Goal: Book appointment/travel/reservation

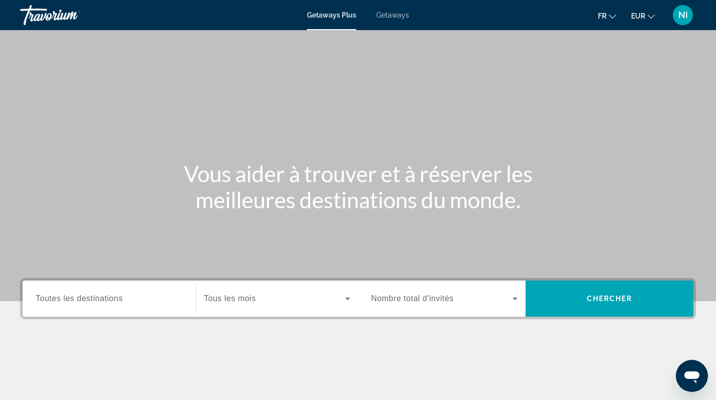
click at [391, 14] on span "Getaways" at bounding box center [392, 15] width 33 height 8
click at [128, 297] on input "Destination Toutes les destinations" at bounding box center [109, 299] width 147 height 12
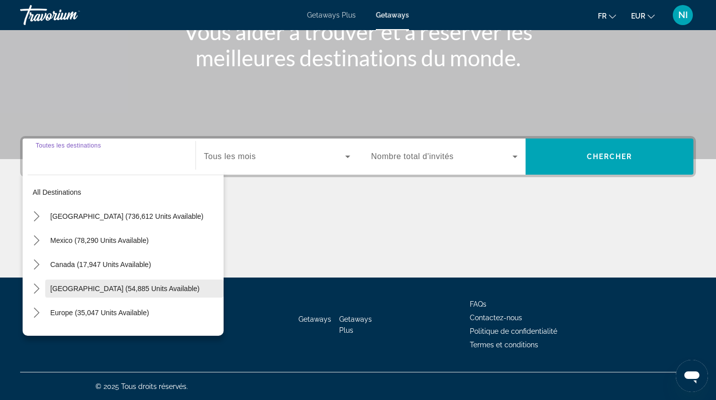
scroll to position [143, 0]
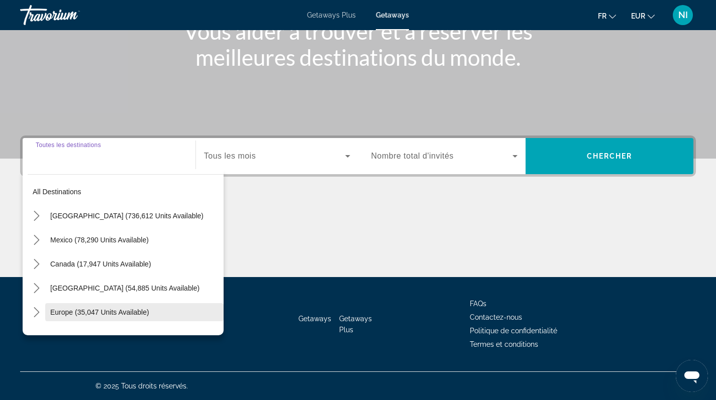
click at [98, 312] on span "Europe (35,047 units available)" at bounding box center [99, 312] width 99 height 8
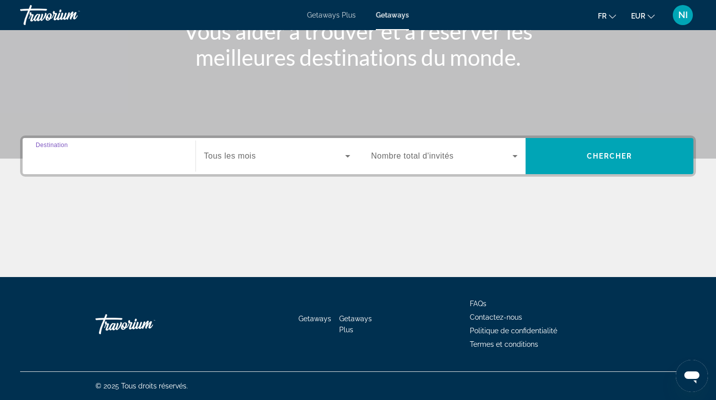
type input "**********"
click at [349, 154] on icon "Search widget" at bounding box center [347, 156] width 12 height 12
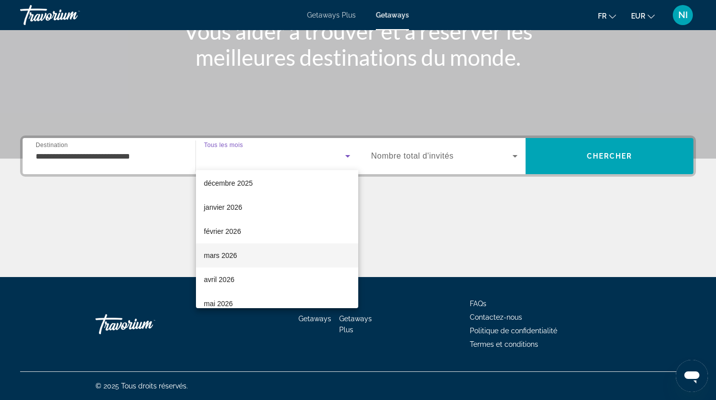
scroll to position [149, 0]
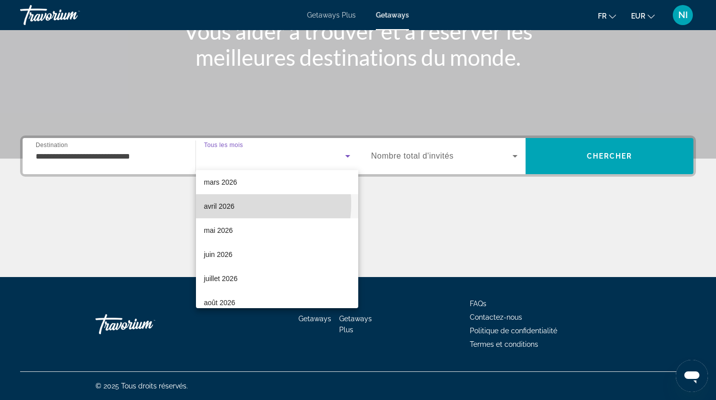
click at [227, 204] on span "avril 2026" at bounding box center [219, 206] width 31 height 12
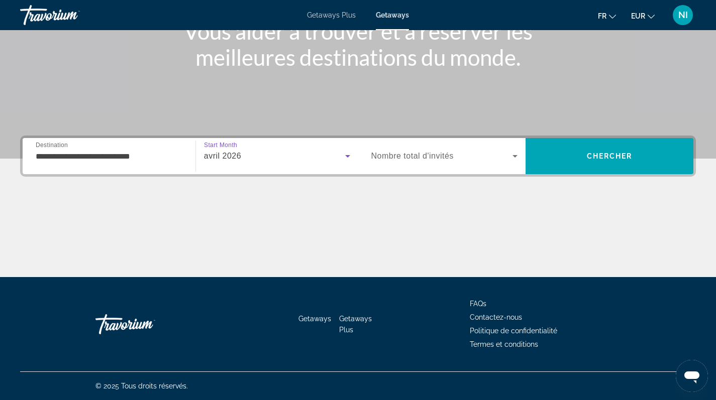
click at [516, 154] on icon "Search widget" at bounding box center [515, 156] width 12 height 12
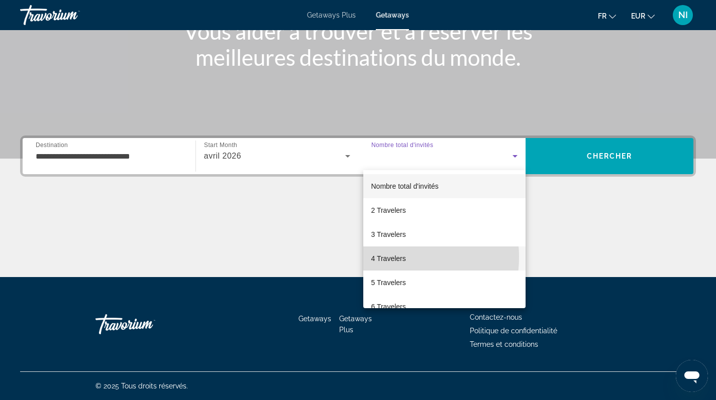
click at [392, 257] on span "4 Travelers" at bounding box center [388, 259] width 35 height 12
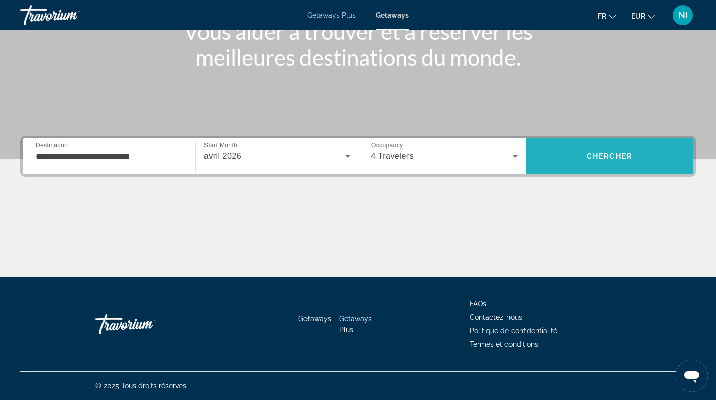
click at [569, 150] on span "Search" at bounding box center [609, 156] width 168 height 24
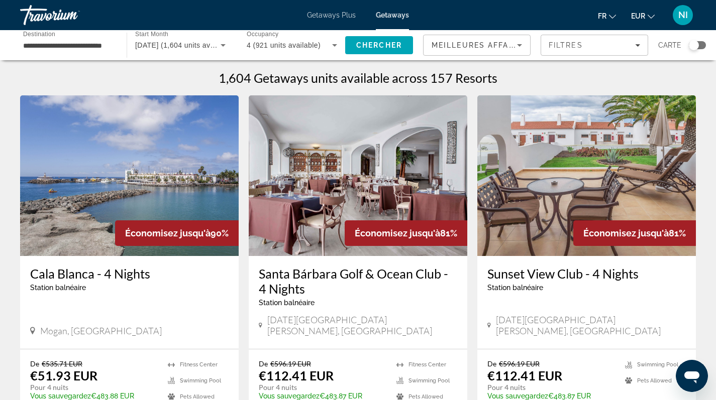
click at [695, 46] on div "Search widget" at bounding box center [693, 45] width 10 height 10
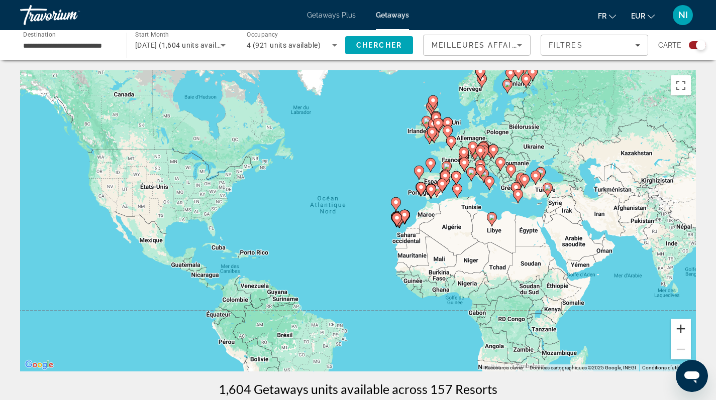
click at [682, 327] on button "Zoom avant" at bounding box center [680, 329] width 20 height 20
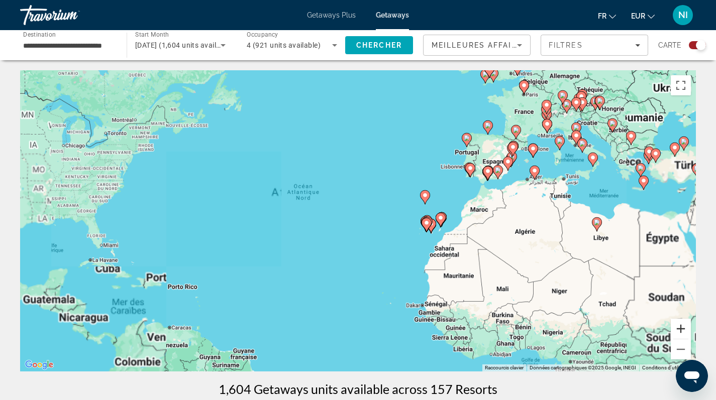
click at [682, 327] on button "Zoom avant" at bounding box center [680, 329] width 20 height 20
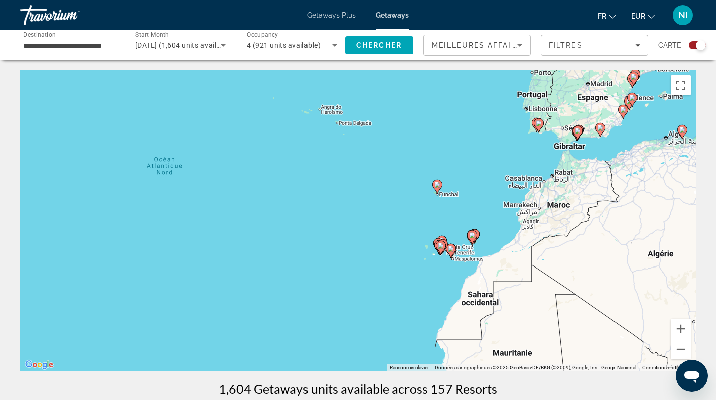
drag, startPoint x: 640, startPoint y: 255, endPoint x: 568, endPoint y: 264, distance: 72.4
click at [568, 264] on div "Pour activer le glissement avec le clavier, appuyez sur Alt+Entrée. Une fois ce…" at bounding box center [357, 220] width 675 height 301
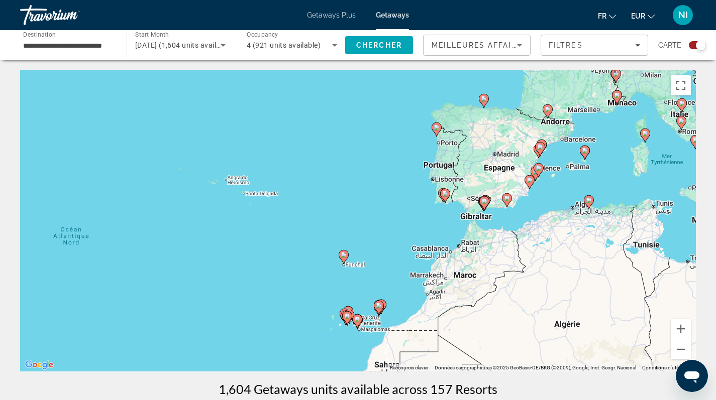
drag, startPoint x: 590, startPoint y: 235, endPoint x: 511, endPoint y: 281, distance: 90.7
click at [511, 281] on div "Pour activer le glissement avec le clavier, appuyez sur Alt+Entrée. Une fois ce…" at bounding box center [357, 220] width 675 height 301
click at [680, 324] on button "Zoom avant" at bounding box center [680, 329] width 20 height 20
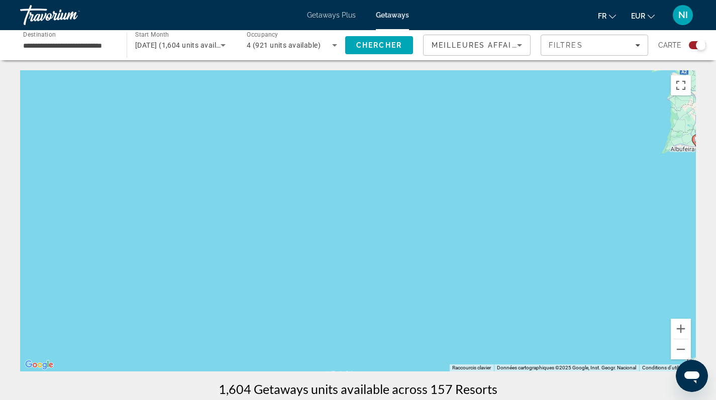
drag, startPoint x: 656, startPoint y: 255, endPoint x: 510, endPoint y: 288, distance: 149.8
click at [510, 288] on div "Pour activer le glissement avec le clavier, appuyez sur Alt+Entrée. Une fois ce…" at bounding box center [357, 220] width 675 height 301
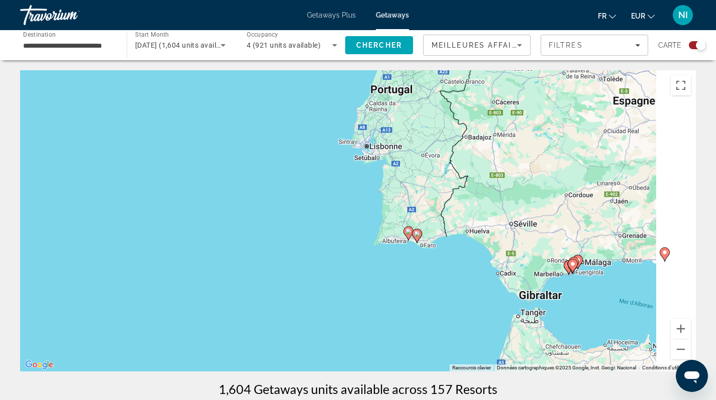
drag, startPoint x: 608, startPoint y: 223, endPoint x: 504, endPoint y: 277, distance: 117.0
click at [504, 277] on div "Pour activer le glissement avec le clavier, appuyez sur Alt+Entrée. Une fois ce…" at bounding box center [357, 220] width 675 height 301
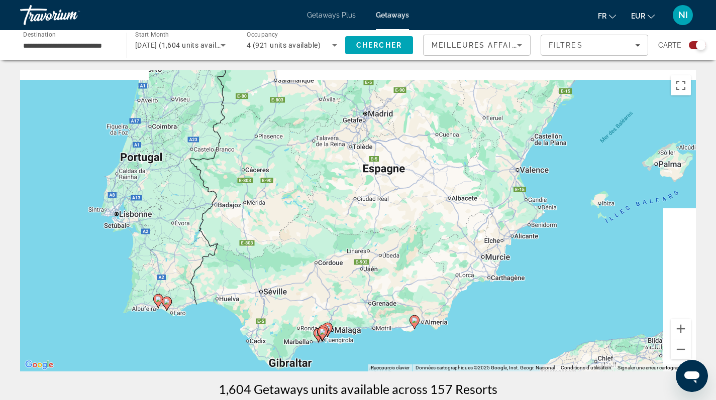
drag, startPoint x: 520, startPoint y: 248, endPoint x: 496, endPoint y: 251, distance: 23.7
click at [496, 251] on div "Pour activer le glissement avec le clavier, appuyez sur Alt+Entrée. Une fois ce…" at bounding box center [357, 220] width 675 height 301
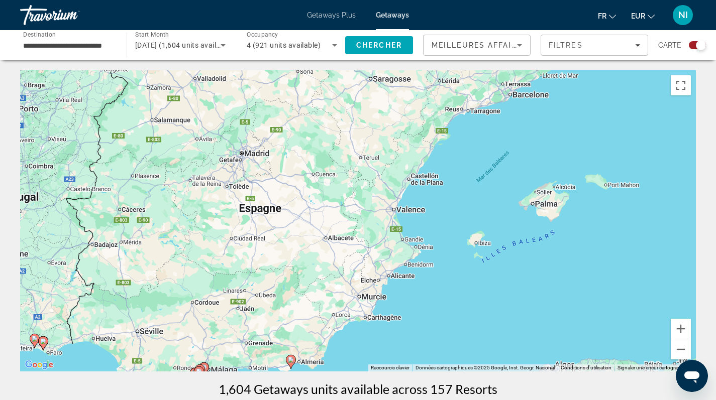
drag, startPoint x: 551, startPoint y: 237, endPoint x: 452, endPoint y: 246, distance: 99.4
click at [456, 259] on div "Pour activer le glissement avec le clavier, appuyez sur Alt+Entrée. Une fois ce…" at bounding box center [357, 220] width 675 height 301
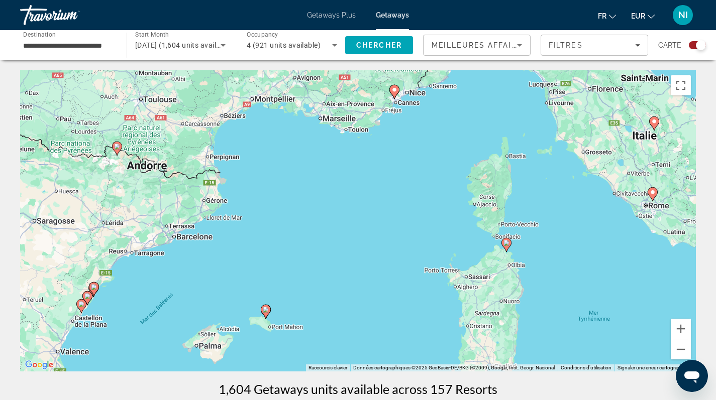
drag, startPoint x: 564, startPoint y: 219, endPoint x: 555, endPoint y: 284, distance: 65.0
click at [555, 284] on div "Pour activer le glissement avec le clavier, appuyez sur Alt+Entrée. Une fois ce…" at bounding box center [357, 220] width 675 height 301
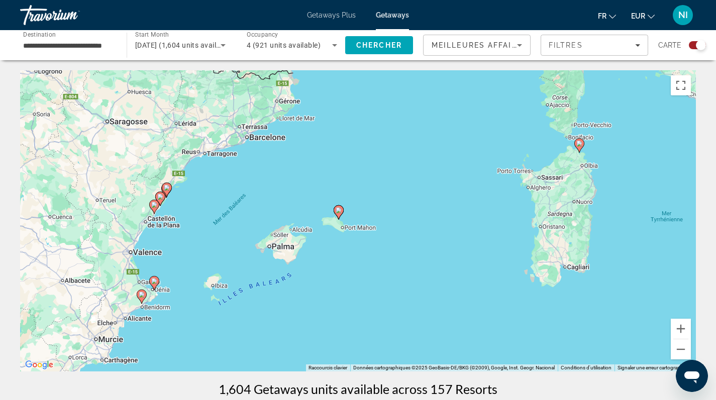
drag, startPoint x: 387, startPoint y: 255, endPoint x: 498, endPoint y: 101, distance: 189.5
click at [501, 98] on div "Pour activer le glissement avec le clavier, appuyez sur Alt+Entrée. Une fois ce…" at bounding box center [357, 220] width 675 height 301
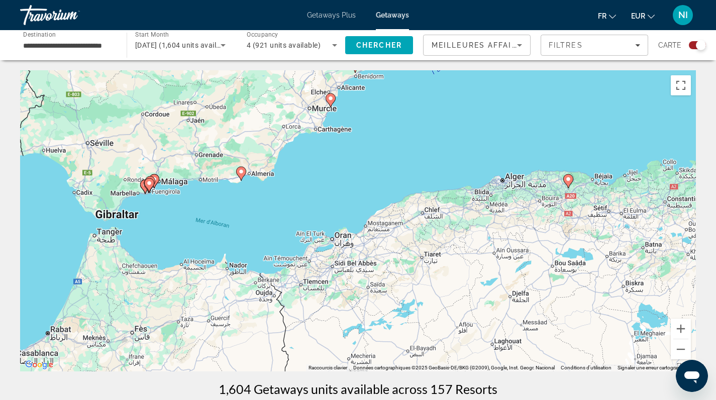
drag, startPoint x: 414, startPoint y: 170, endPoint x: 528, endPoint y: 144, distance: 116.9
click at [528, 144] on div "Pour activer le glissement avec le clavier, appuyez sur Alt+Entrée. Une fois ce…" at bounding box center [357, 220] width 675 height 301
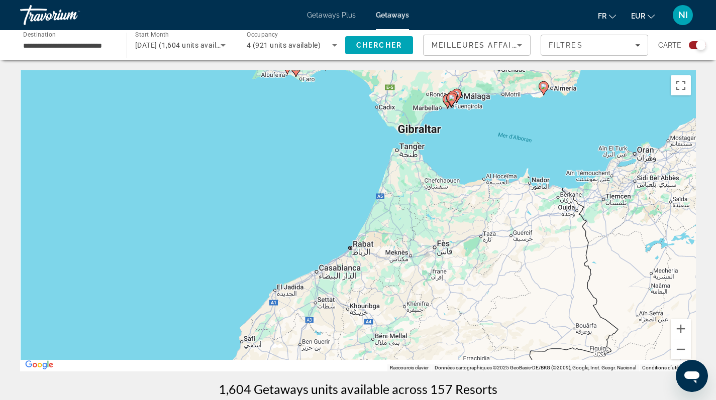
drag, startPoint x: 468, startPoint y: 174, endPoint x: 506, endPoint y: 157, distance: 41.8
click at [499, 160] on div "Pour activer le glissement avec le clavier, appuyez sur Alt+Entrée. Une fois ce…" at bounding box center [357, 220] width 675 height 301
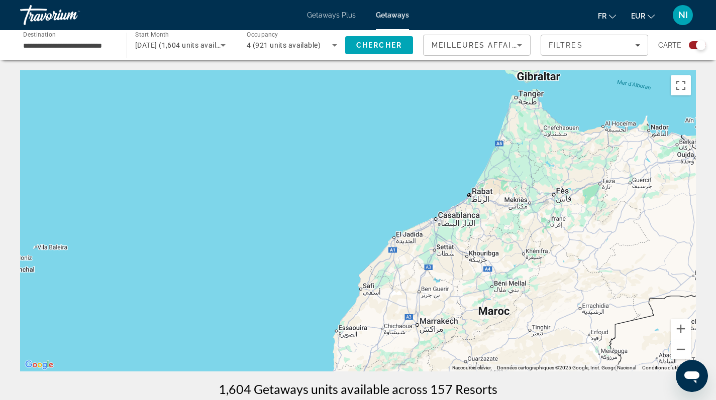
drag, startPoint x: 485, startPoint y: 136, endPoint x: 488, endPoint y: 112, distance: 23.3
click at [488, 119] on div "Pour activer le glissement avec le clavier, appuyez sur Alt+Entrée. Une fois ce…" at bounding box center [357, 220] width 675 height 301
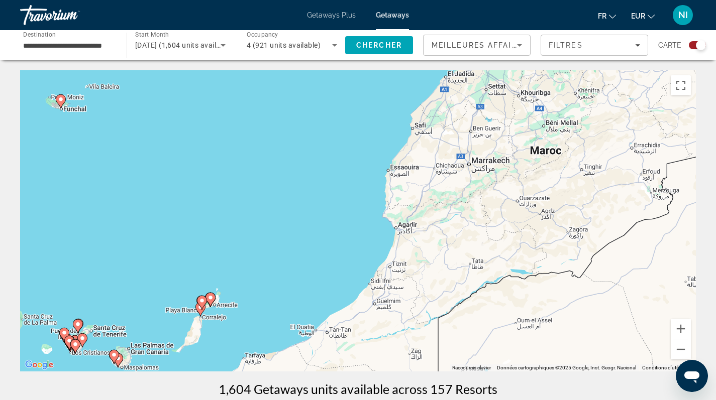
drag, startPoint x: 426, startPoint y: 228, endPoint x: 509, endPoint y: 147, distance: 116.5
click at [509, 147] on div "Pour activer le glissement avec le clavier, appuyez sur Alt+Entrée. Une fois ce…" at bounding box center [357, 220] width 675 height 301
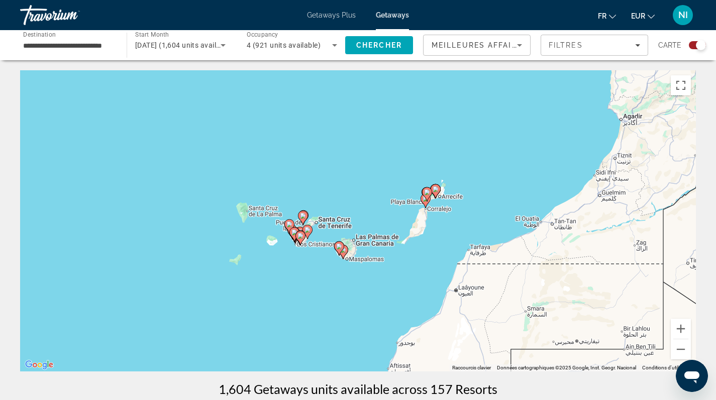
drag, startPoint x: 418, startPoint y: 201, endPoint x: 519, endPoint y: 201, distance: 101.4
click at [519, 201] on div "Pour activer le glissement avec le clavier, appuyez sur Alt+Entrée. Une fois ce…" at bounding box center [357, 220] width 675 height 301
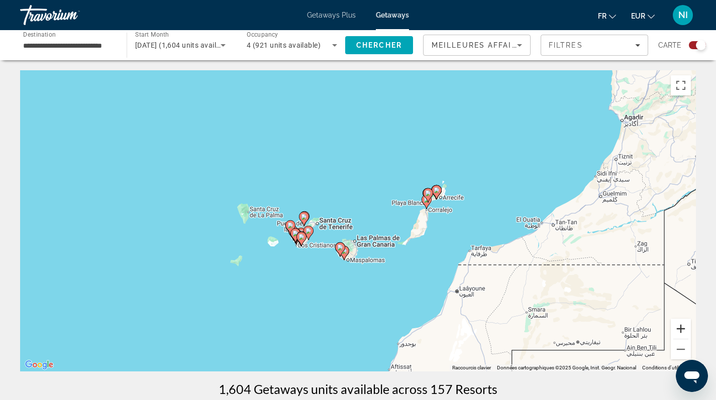
click at [680, 327] on button "Zoom avant" at bounding box center [680, 329] width 20 height 20
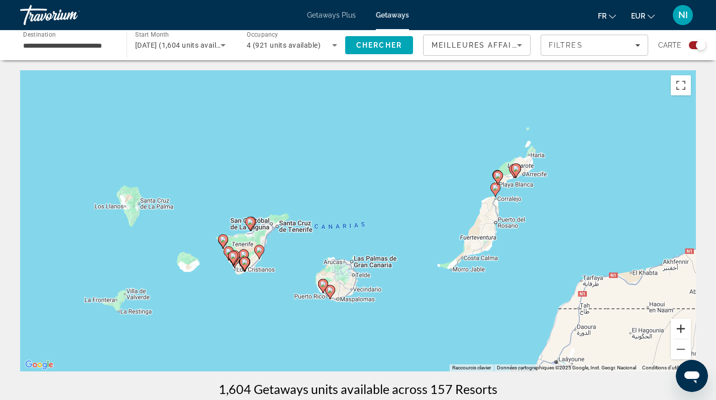
click at [680, 327] on button "Zoom avant" at bounding box center [680, 329] width 20 height 20
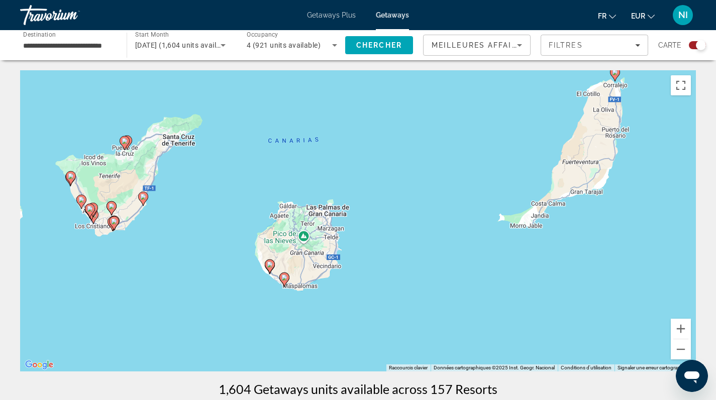
drag, startPoint x: 520, startPoint y: 313, endPoint x: 502, endPoint y: 218, distance: 97.1
click at [502, 218] on div "Pour activer le glissement avec le clavier, appuyez sur Alt+Entrée. Une fois ce…" at bounding box center [357, 220] width 675 height 301
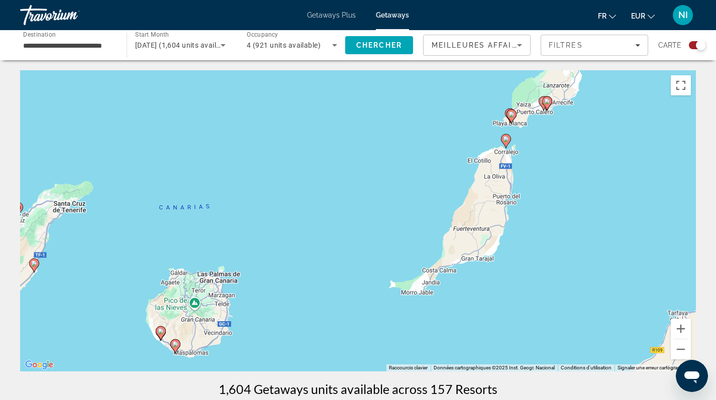
drag, startPoint x: 632, startPoint y: 235, endPoint x: 528, endPoint y: 298, distance: 121.9
click at [528, 298] on div "Pour activer le glissement avec le clavier, appuyez sur Alt+Entrée. Une fois ce…" at bounding box center [357, 220] width 675 height 301
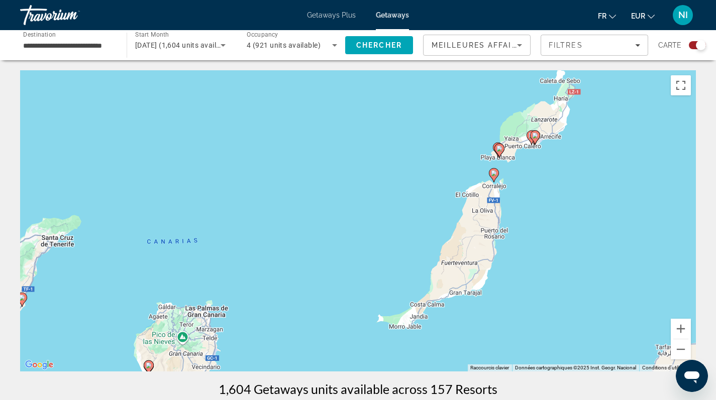
drag, startPoint x: 561, startPoint y: 223, endPoint x: 528, endPoint y: 298, distance: 82.3
click at [528, 298] on div "Pour activer le glissement avec le clavier, appuyez sur Alt+Entrée. Une fois ce…" at bounding box center [357, 220] width 675 height 301
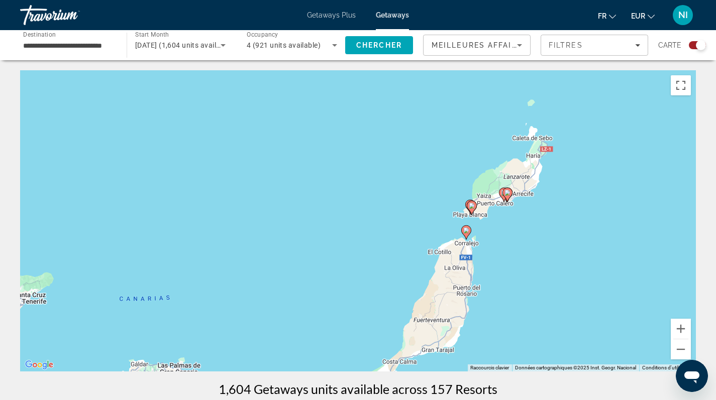
click at [465, 235] on icon "Main content" at bounding box center [465, 232] width 9 height 13
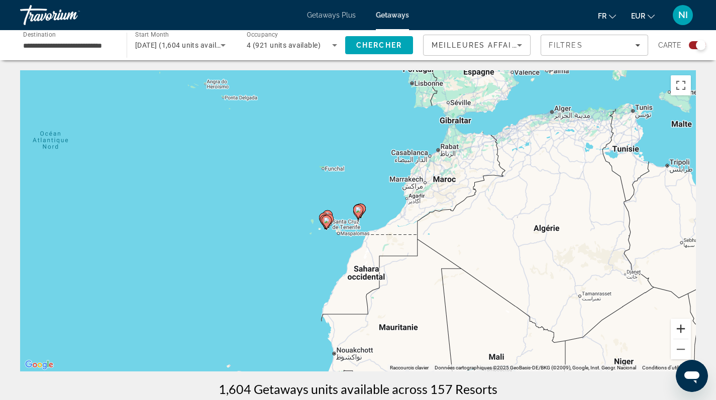
click at [680, 328] on button "Zoom avant" at bounding box center [680, 329] width 20 height 20
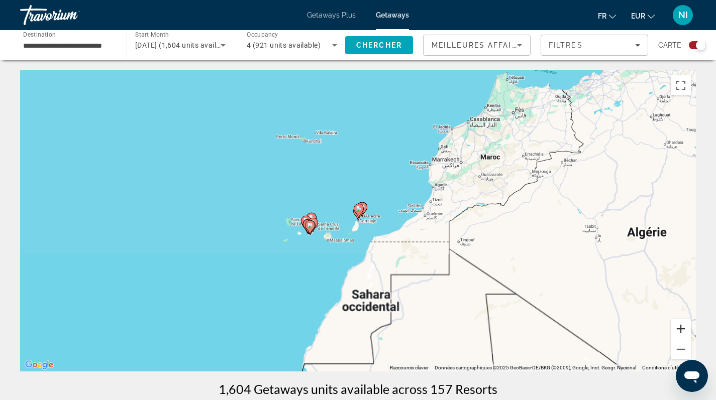
click at [680, 328] on button "Zoom avant" at bounding box center [680, 329] width 20 height 20
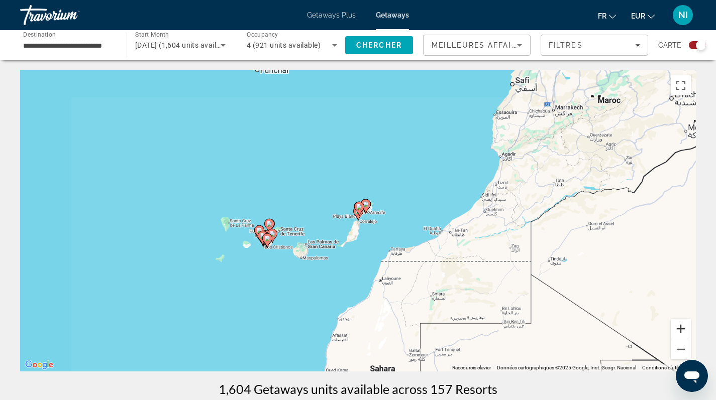
click at [680, 328] on button "Zoom avant" at bounding box center [680, 329] width 20 height 20
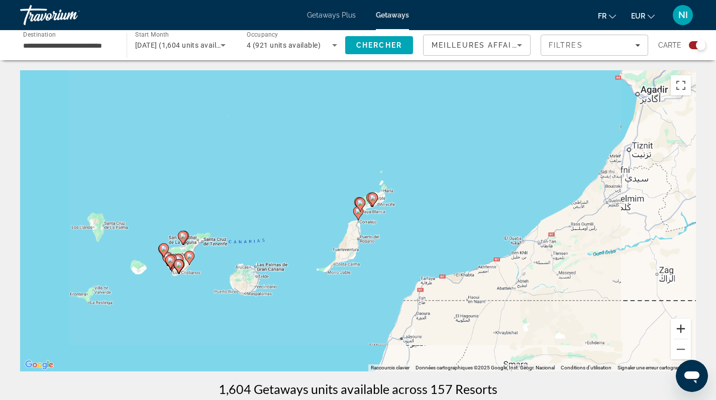
click at [680, 328] on button "Zoom avant" at bounding box center [680, 329] width 20 height 20
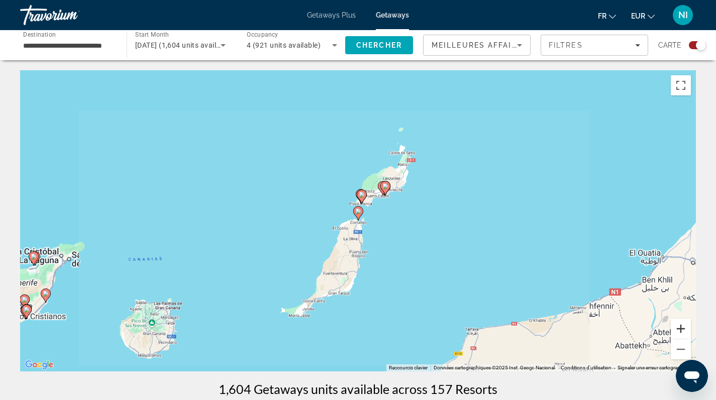
click at [680, 328] on button "Zoom avant" at bounding box center [680, 329] width 20 height 20
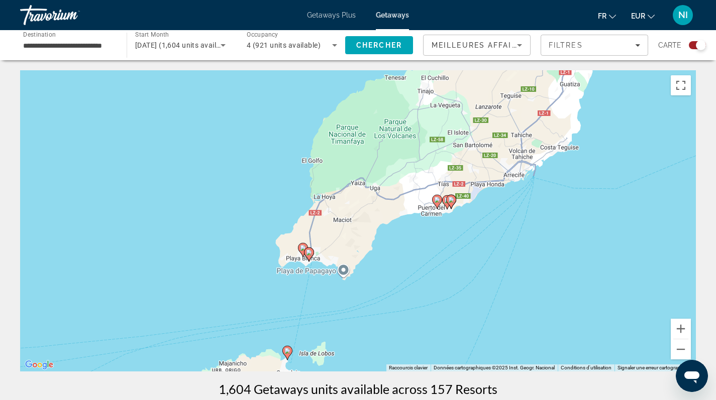
drag, startPoint x: 504, startPoint y: 210, endPoint x: 433, endPoint y: 350, distance: 156.5
click at [433, 350] on div "Pour activer le glissement avec le clavier, appuyez sur Alt+Entrée. Une fois ce…" at bounding box center [357, 220] width 675 height 301
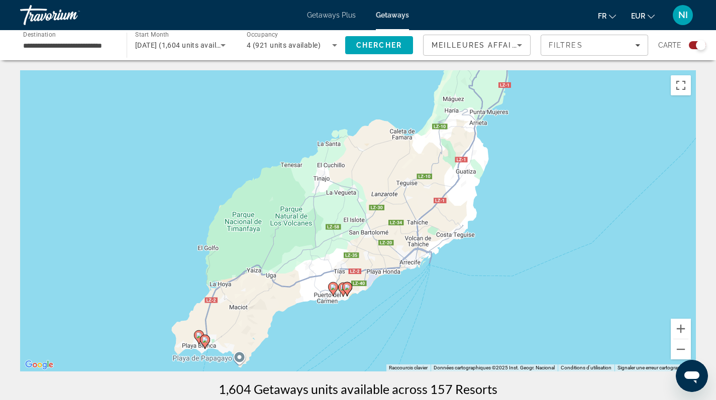
drag, startPoint x: 482, startPoint y: 299, endPoint x: 518, endPoint y: 237, distance: 71.8
click at [398, 342] on div "Pour activer le glissement avec le clavier, appuyez sur Alt+Entrée. Une fois ce…" at bounding box center [357, 220] width 675 height 301
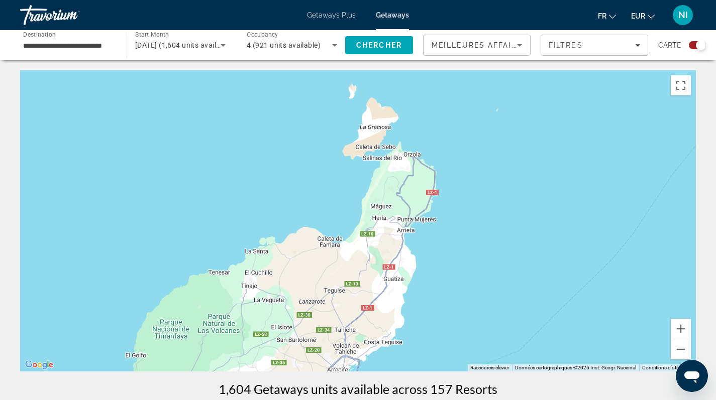
drag, startPoint x: 534, startPoint y: 205, endPoint x: 458, endPoint y: 319, distance: 137.3
click at [458, 319] on div "Pour activer le glissement avec le clavier, appuyez sur Alt+Entrée. Une fois ce…" at bounding box center [357, 220] width 675 height 301
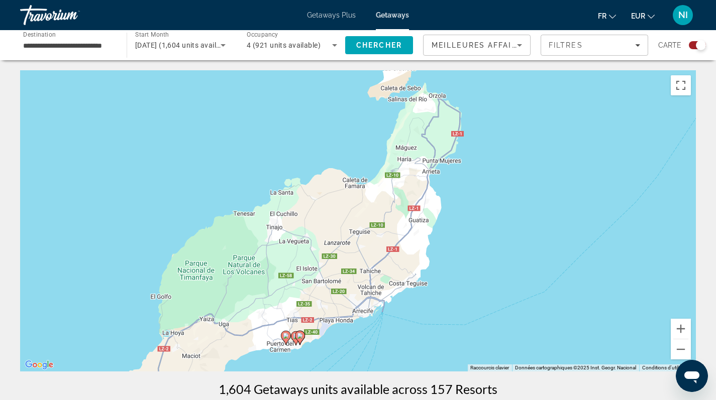
drag, startPoint x: 446, startPoint y: 261, endPoint x: 490, endPoint y: 159, distance: 110.9
click at [490, 160] on div "Pour activer le glissement avec le clavier, appuyez sur Alt+Entrée. Une fois ce…" at bounding box center [357, 220] width 675 height 301
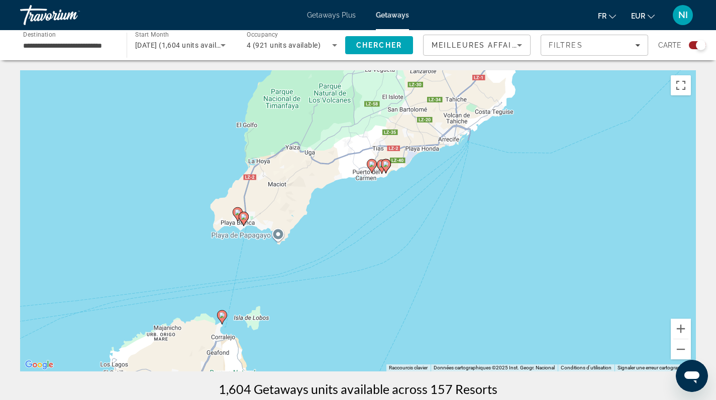
click at [244, 219] on image "Main content" at bounding box center [244, 217] width 6 height 6
type input "**********"
